Goal: Check status

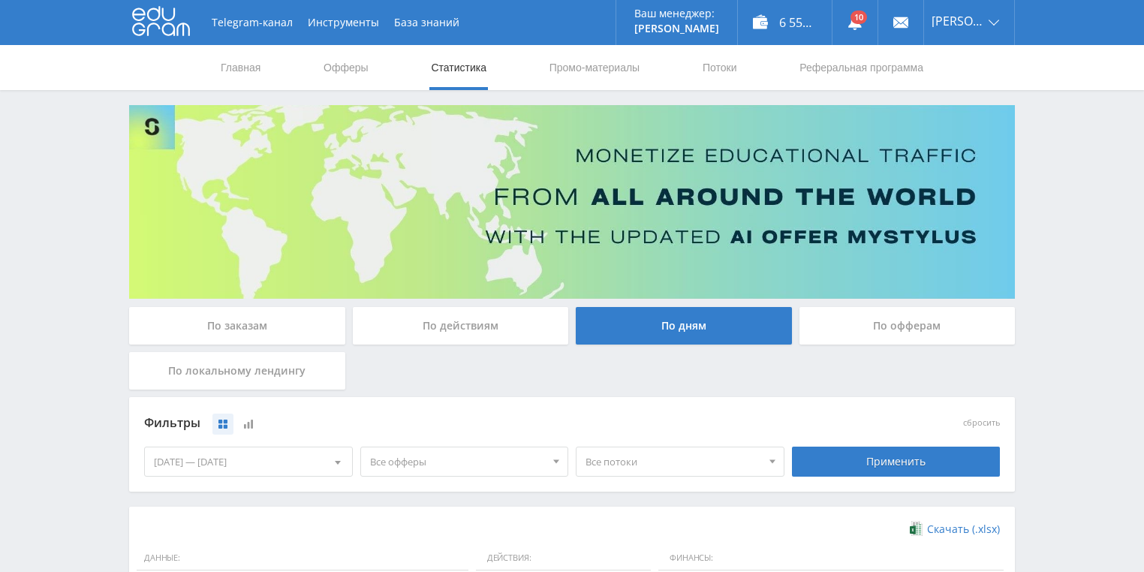
scroll to position [360, 0]
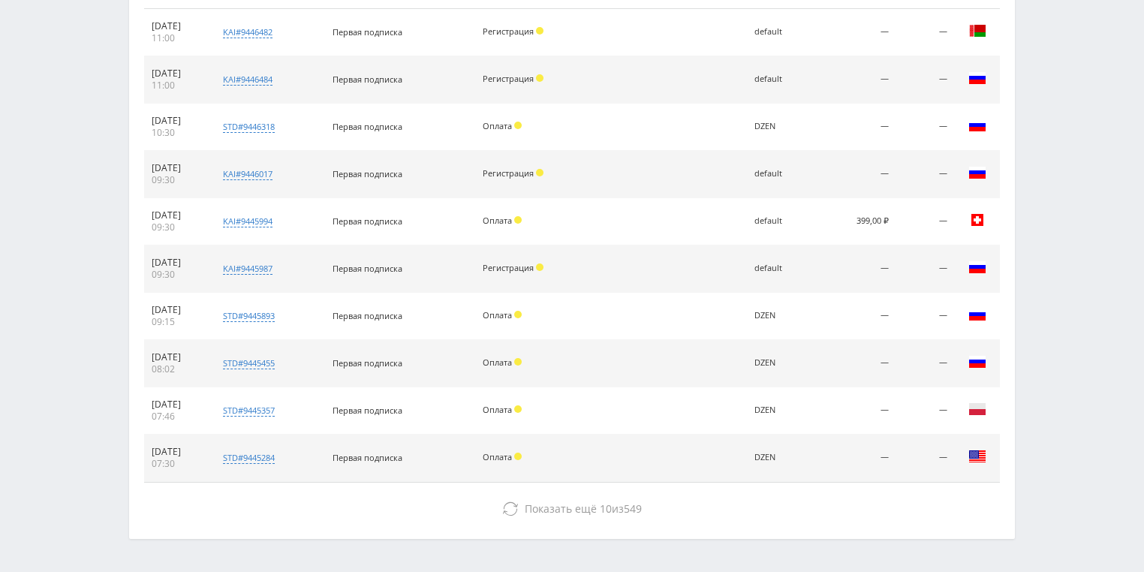
scroll to position [661, 0]
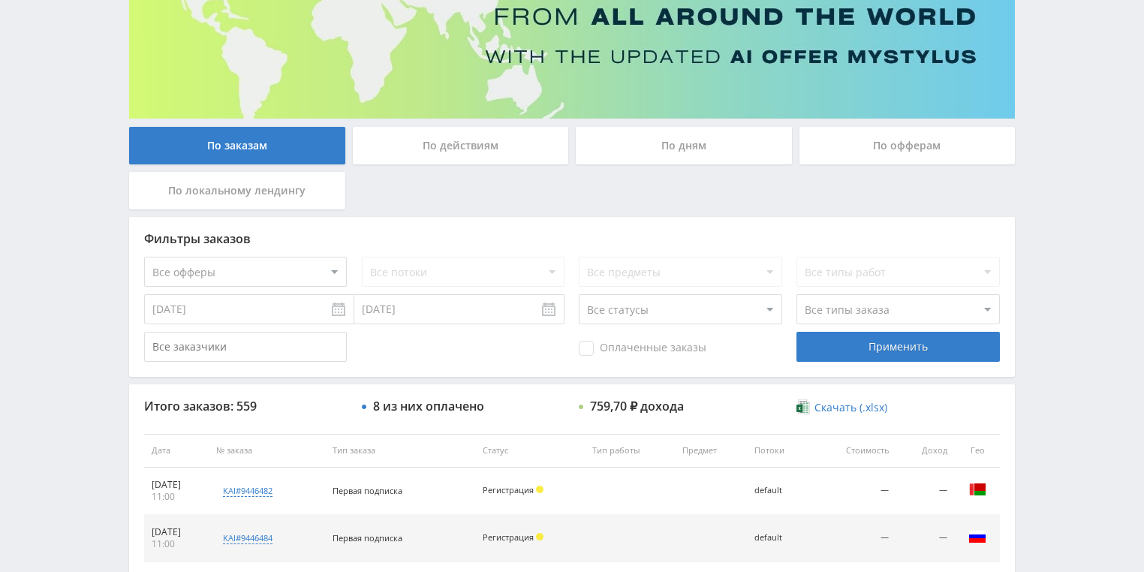
click at [446, 156] on div "По действиям" at bounding box center [461, 146] width 216 height 38
click at [0, 0] on input "По действиям" at bounding box center [0, 0] width 0 height 0
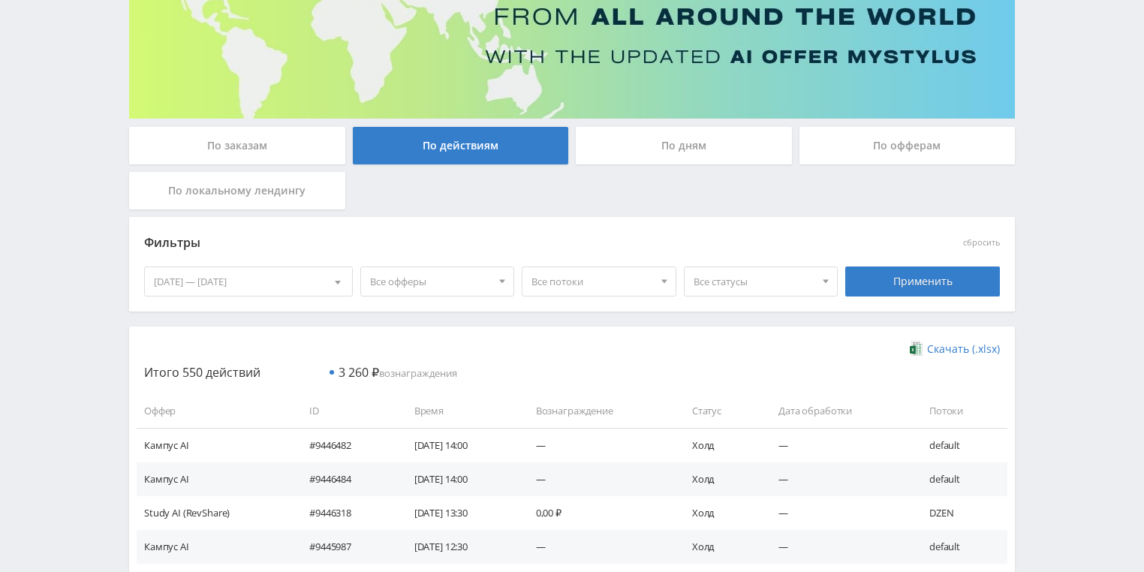
click at [668, 148] on div "По дням" at bounding box center [684, 146] width 216 height 38
click at [0, 0] on input "По дням" at bounding box center [0, 0] width 0 height 0
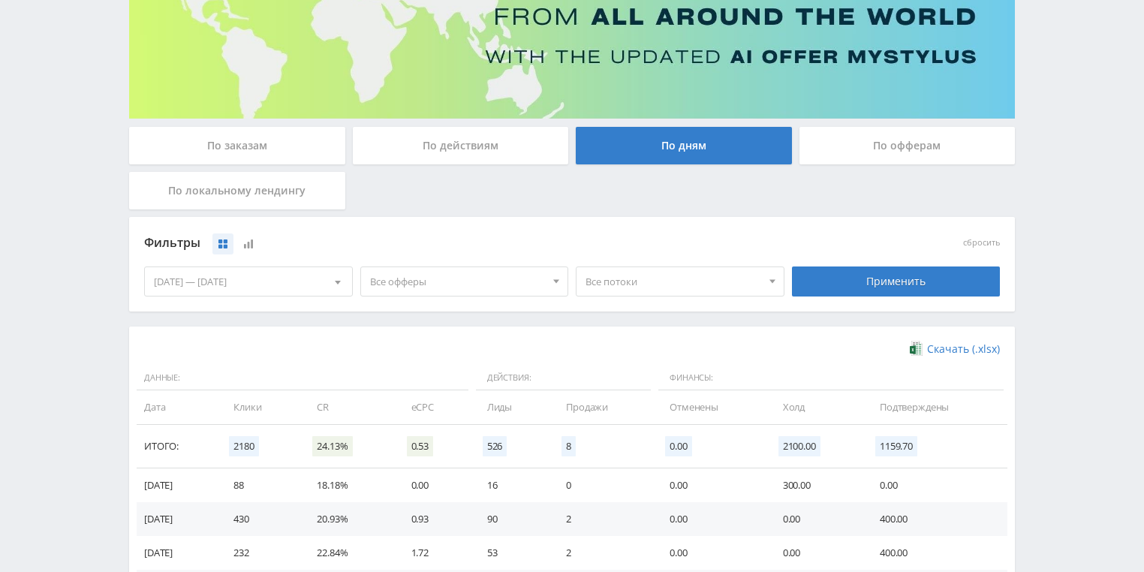
scroll to position [360, 0]
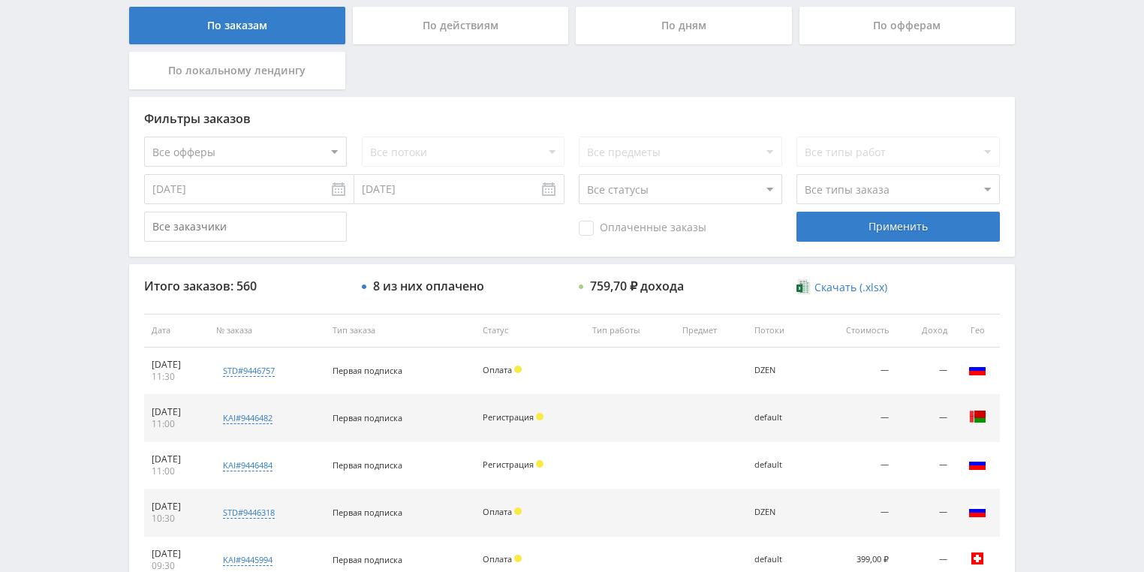
scroll to position [421, 0]
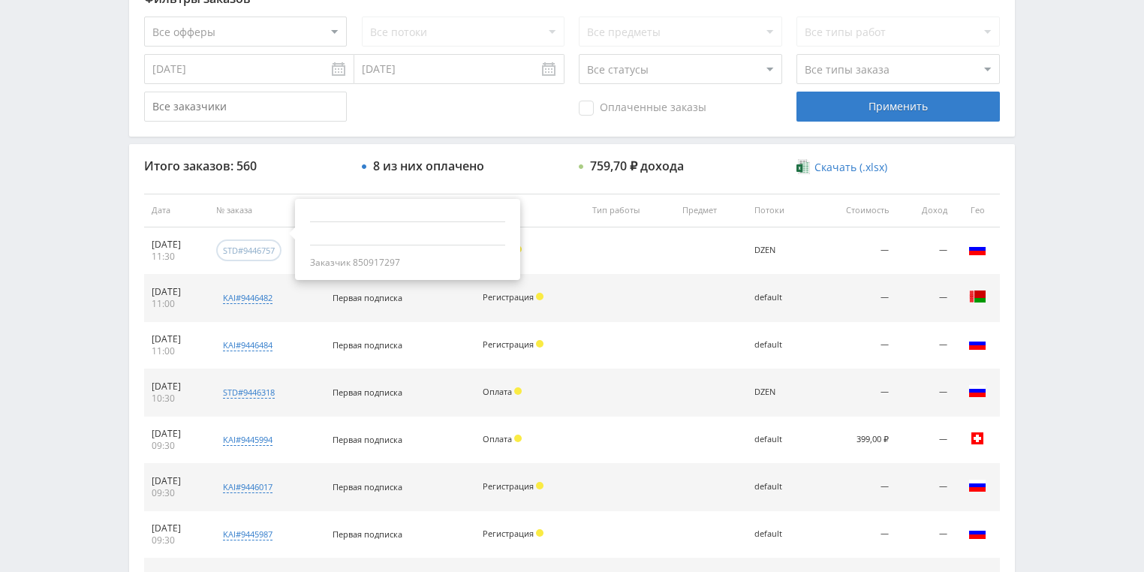
click at [275, 252] on div "std#9446757" at bounding box center [249, 250] width 52 height 11
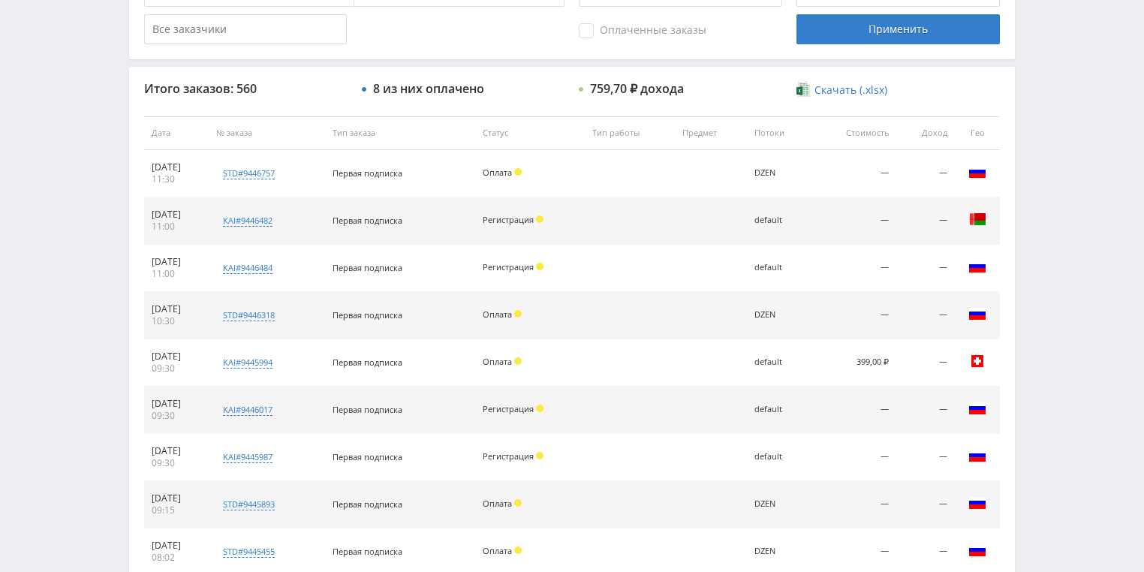
scroll to position [661, 0]
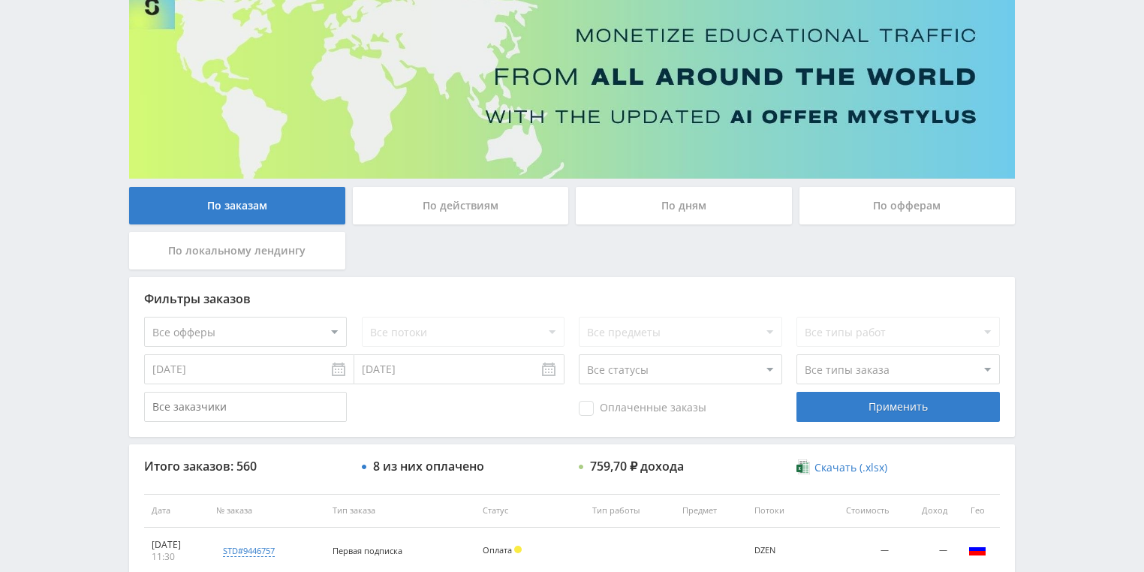
click at [441, 213] on div "По действиям" at bounding box center [461, 206] width 216 height 38
click at [0, 0] on input "По действиям" at bounding box center [0, 0] width 0 height 0
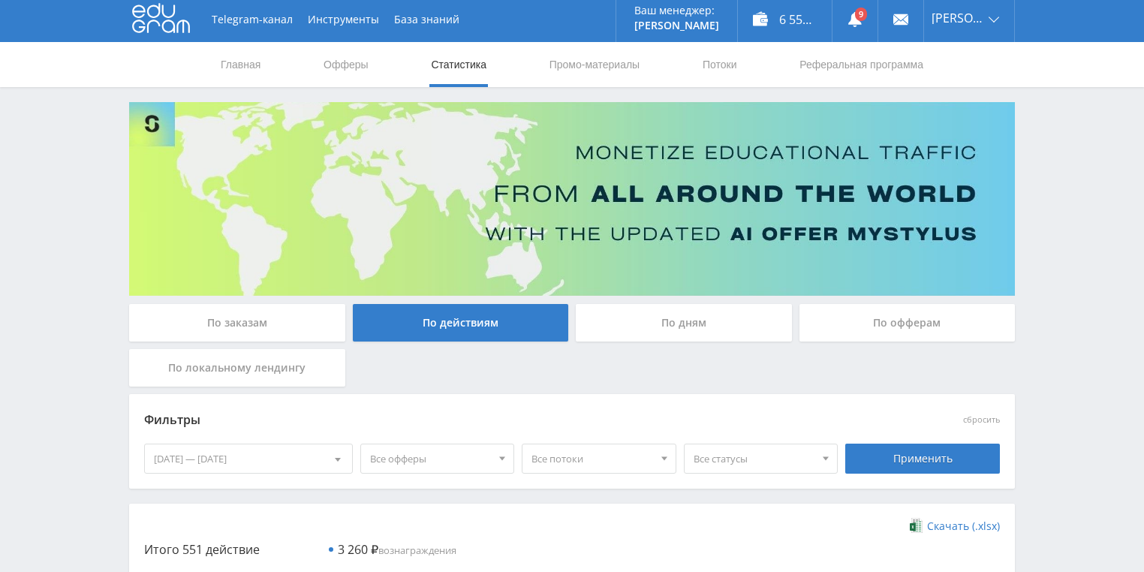
scroll to position [0, 0]
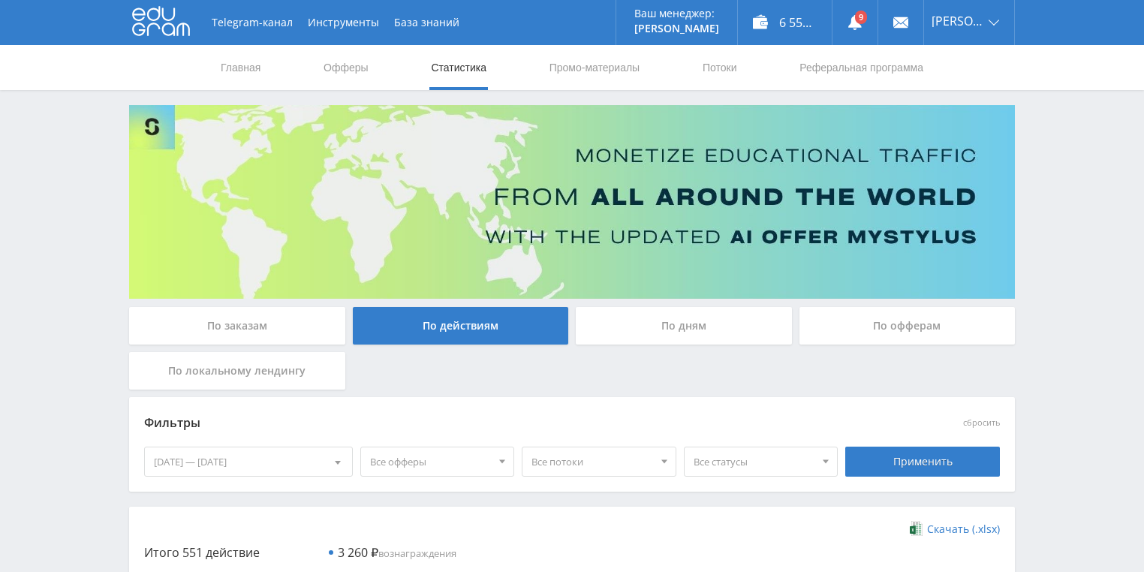
click at [643, 322] on div "По дням" at bounding box center [684, 326] width 216 height 38
click at [0, 0] on input "По дням" at bounding box center [0, 0] width 0 height 0
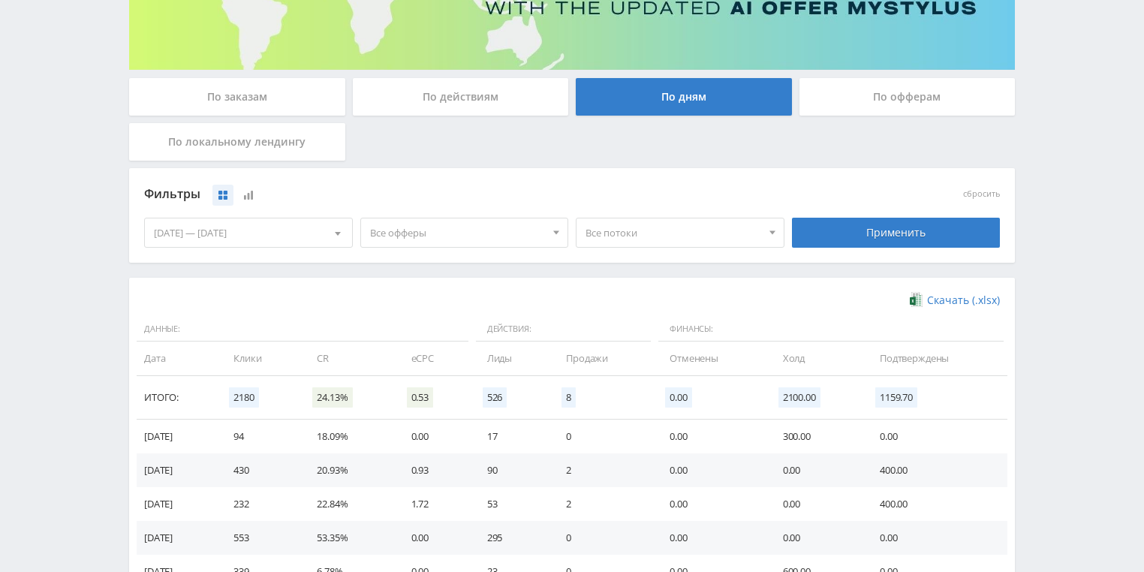
scroll to position [300, 0]
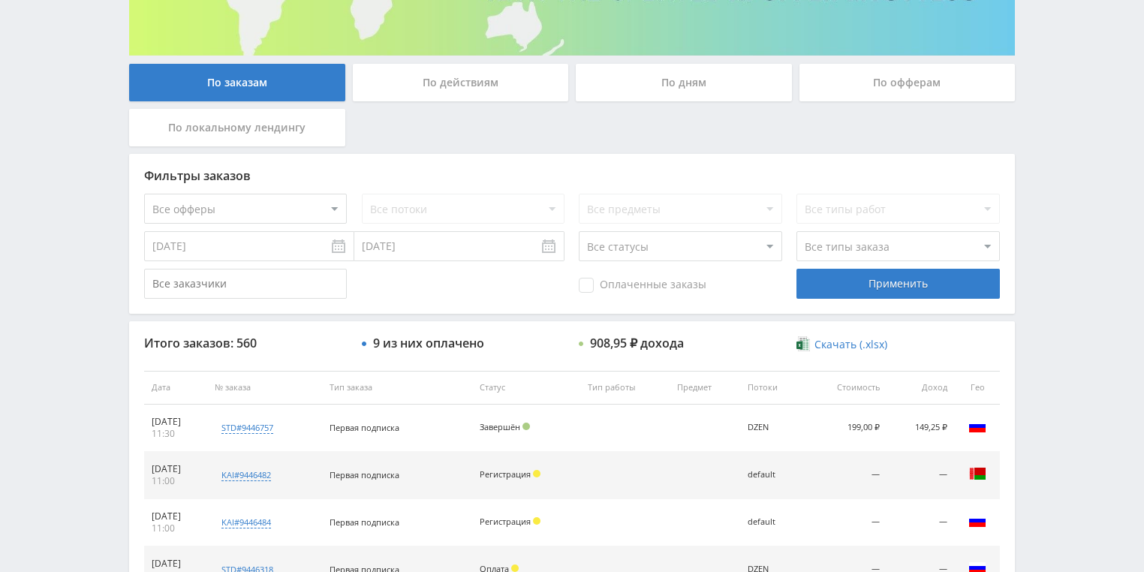
scroll to position [240, 0]
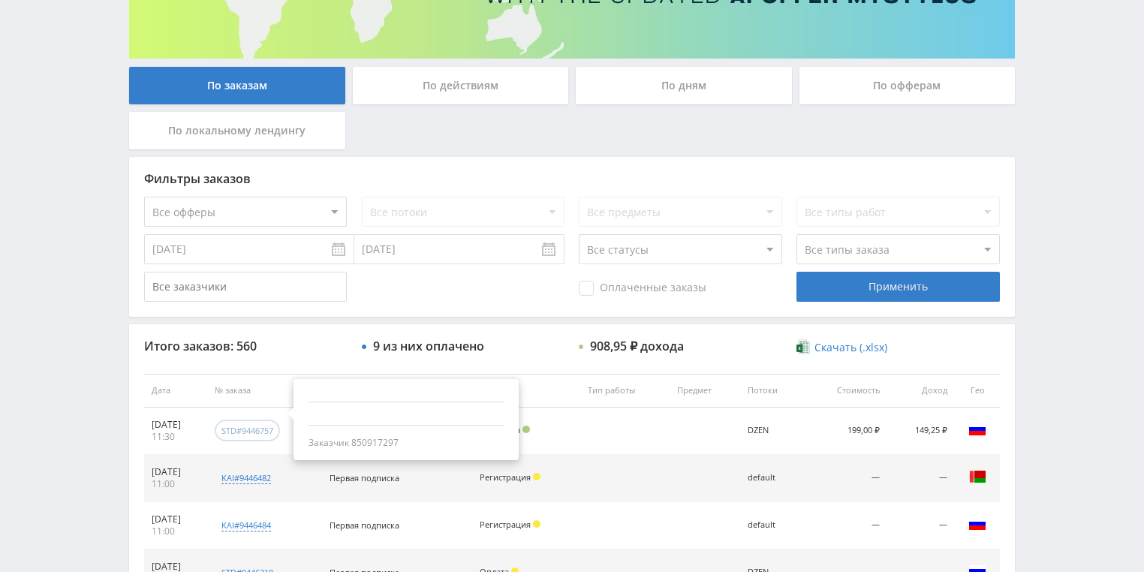
click at [252, 432] on div "std#9446757" at bounding box center [248, 430] width 52 height 11
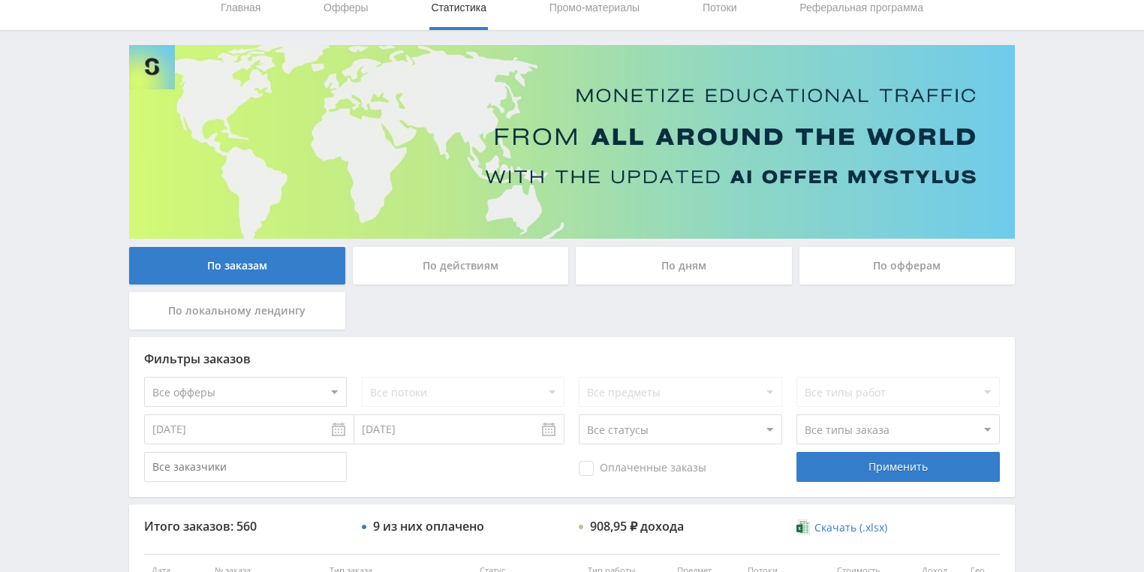
click at [432, 279] on div "По действиям" at bounding box center [461, 266] width 216 height 38
click at [0, 0] on input "По действиям" at bounding box center [0, 0] width 0 height 0
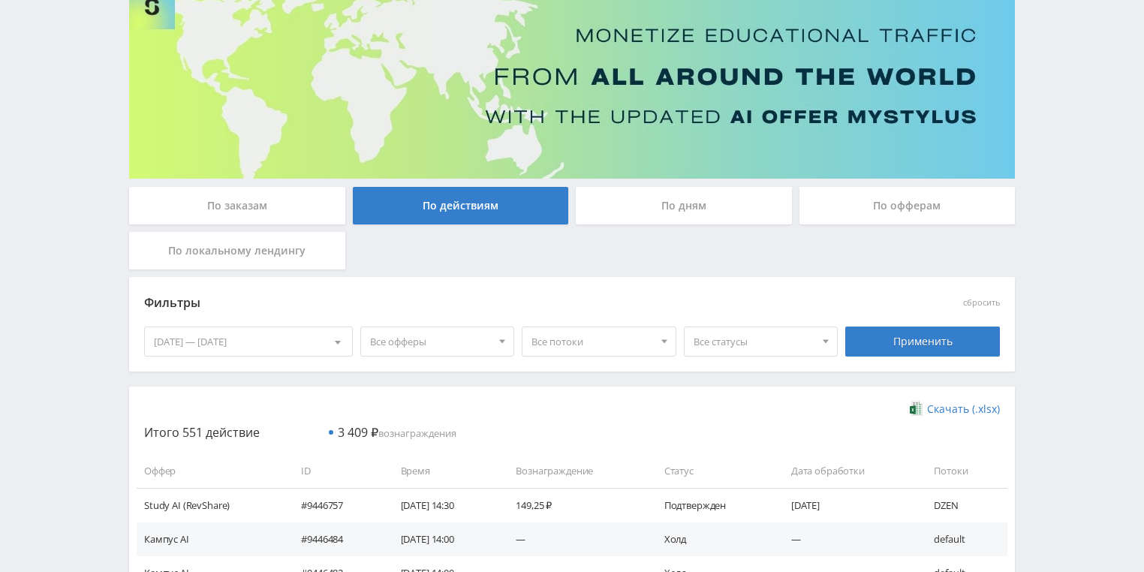
click at [658, 207] on div "По дням" at bounding box center [684, 206] width 216 height 38
click at [0, 0] on input "По дням" at bounding box center [0, 0] width 0 height 0
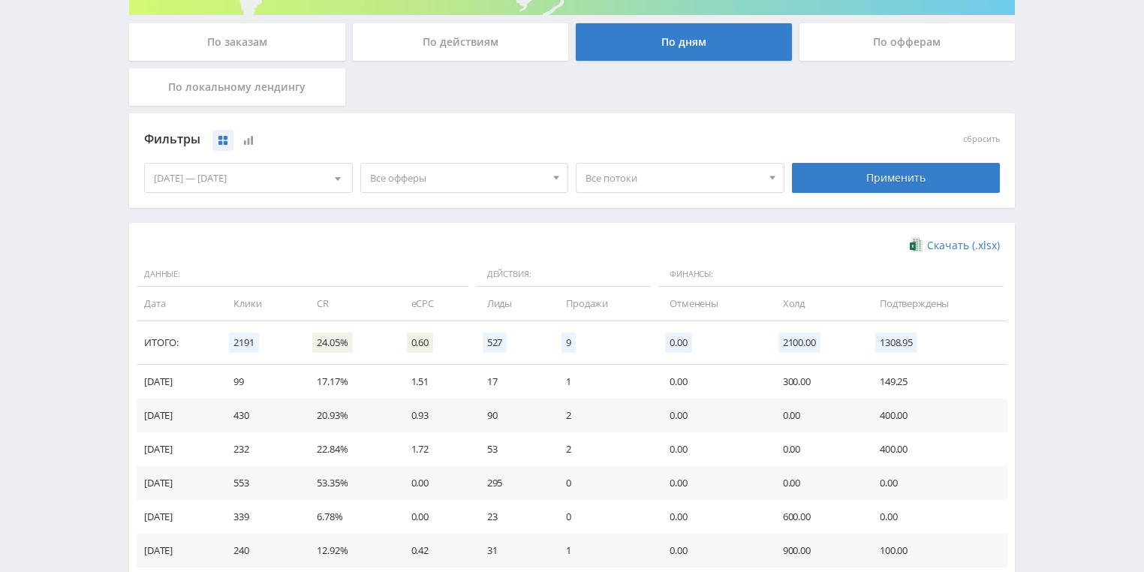
scroll to position [360, 0]
